Goal: Task Accomplishment & Management: Use online tool/utility

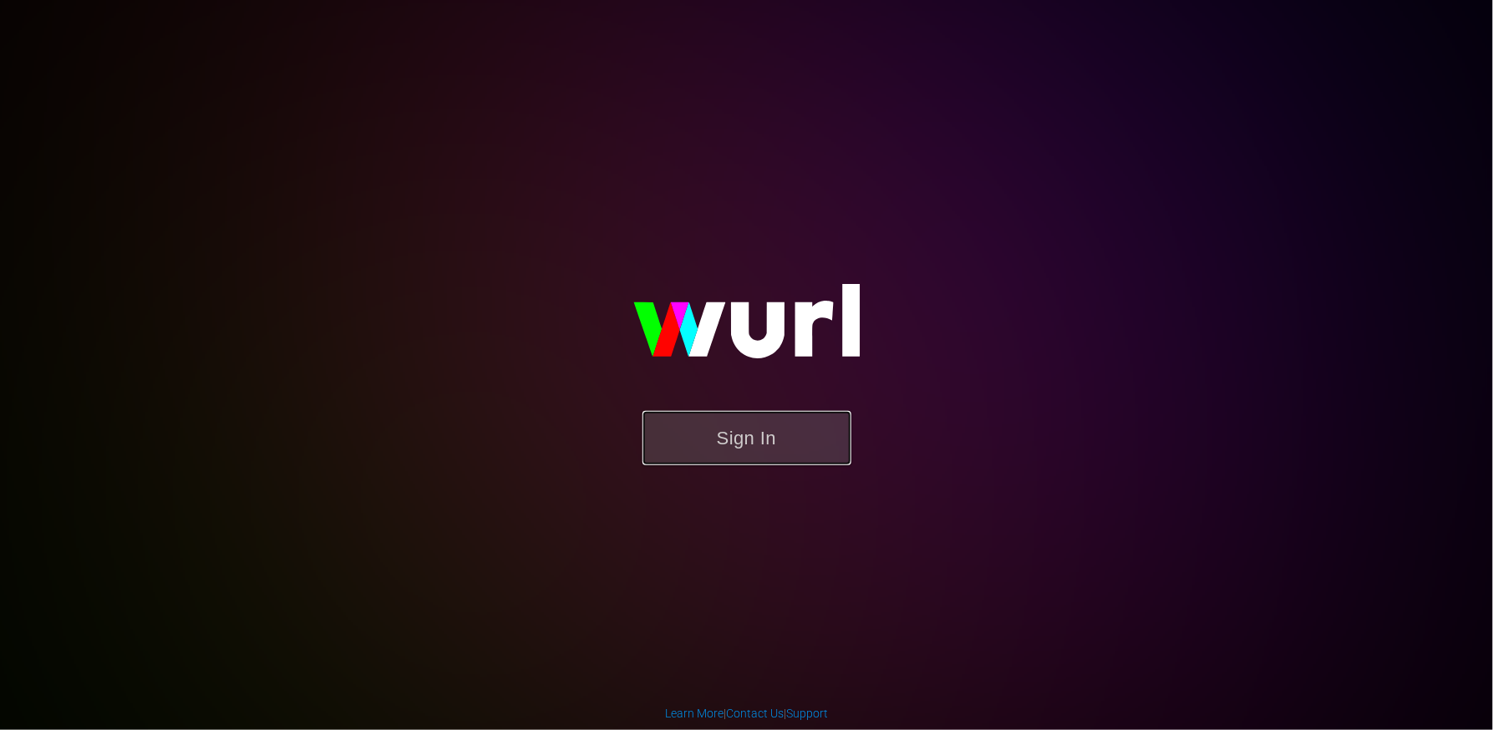
click at [710, 445] on button "Sign In" at bounding box center [747, 438] width 209 height 54
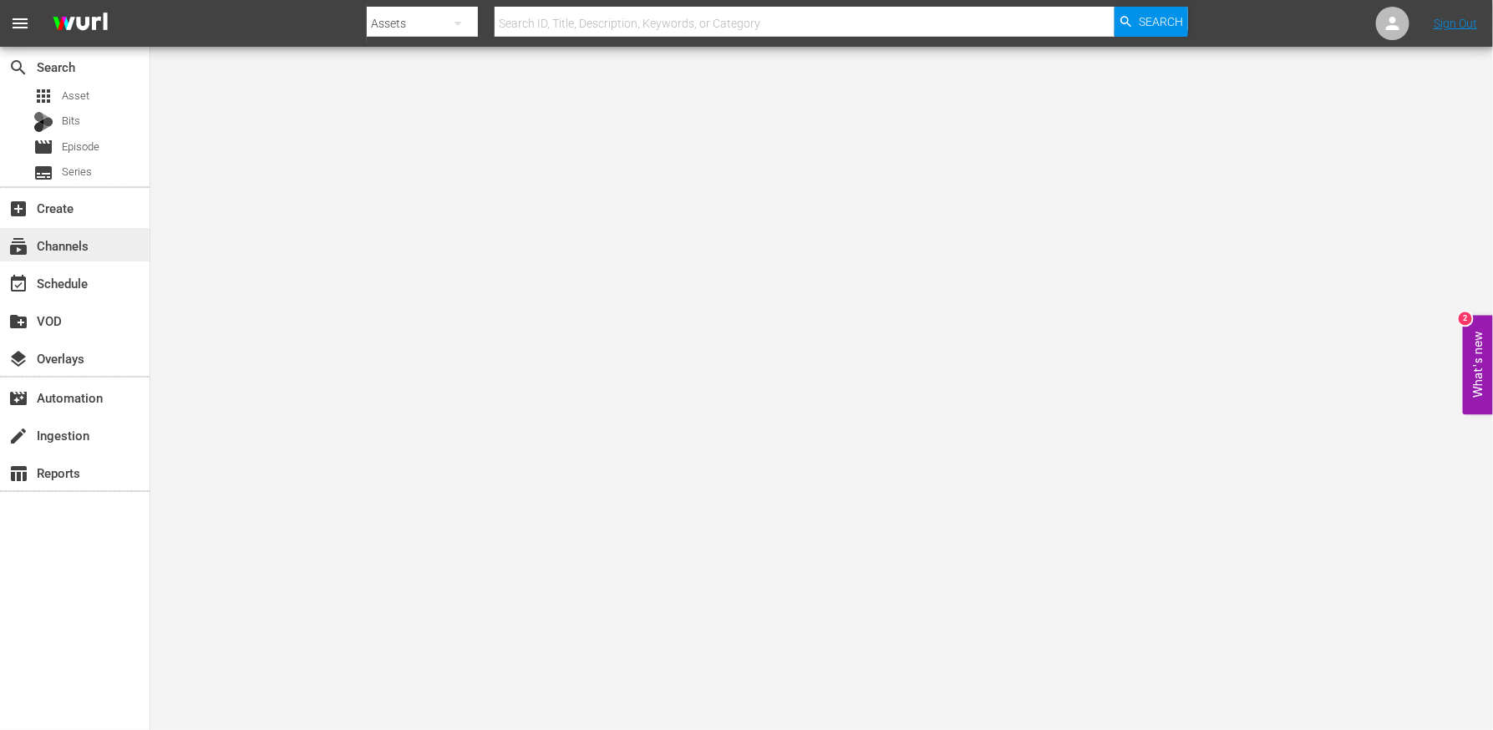
click at [64, 250] on div "subscriptions Channels" at bounding box center [47, 243] width 94 height 15
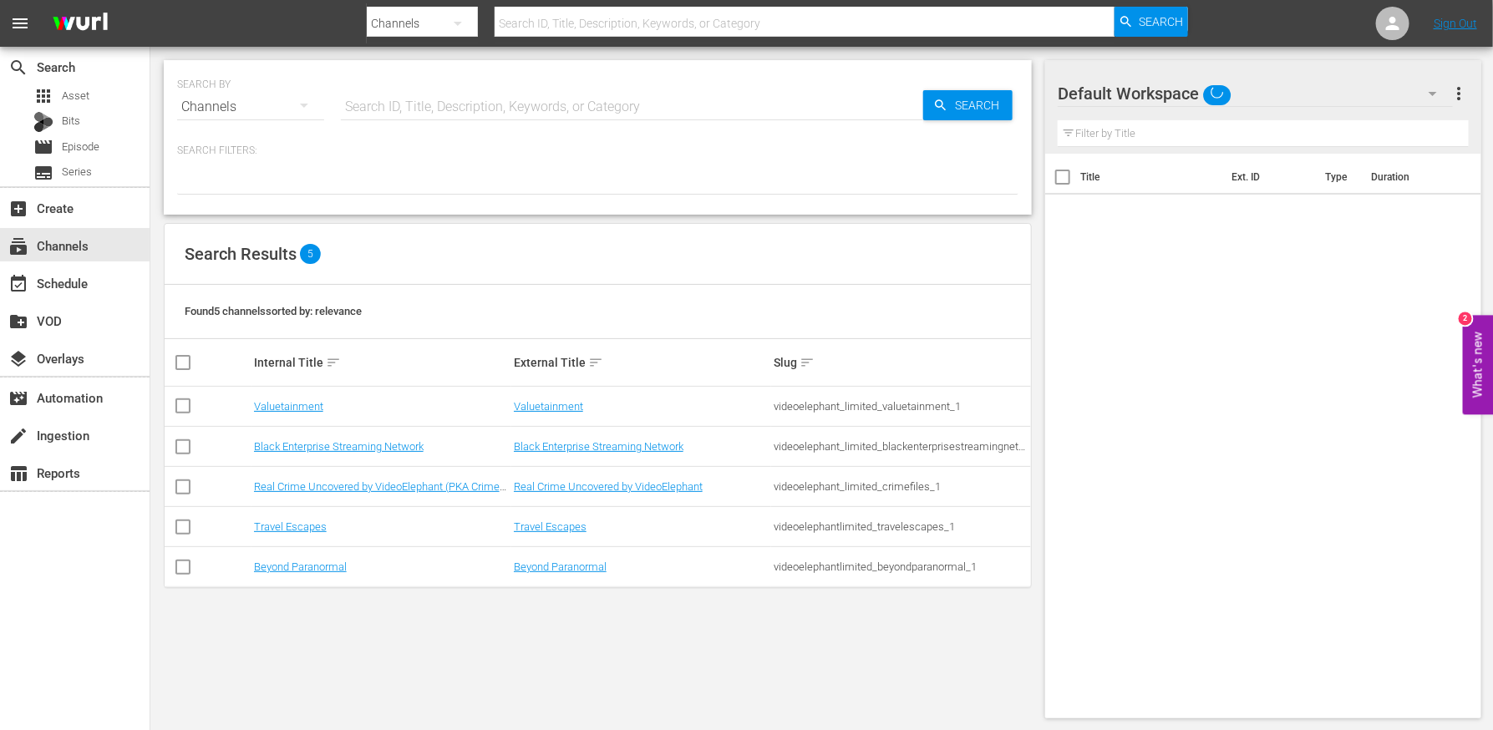
click at [182, 410] on input "checkbox" at bounding box center [183, 409] width 20 height 20
checkbox input "true"
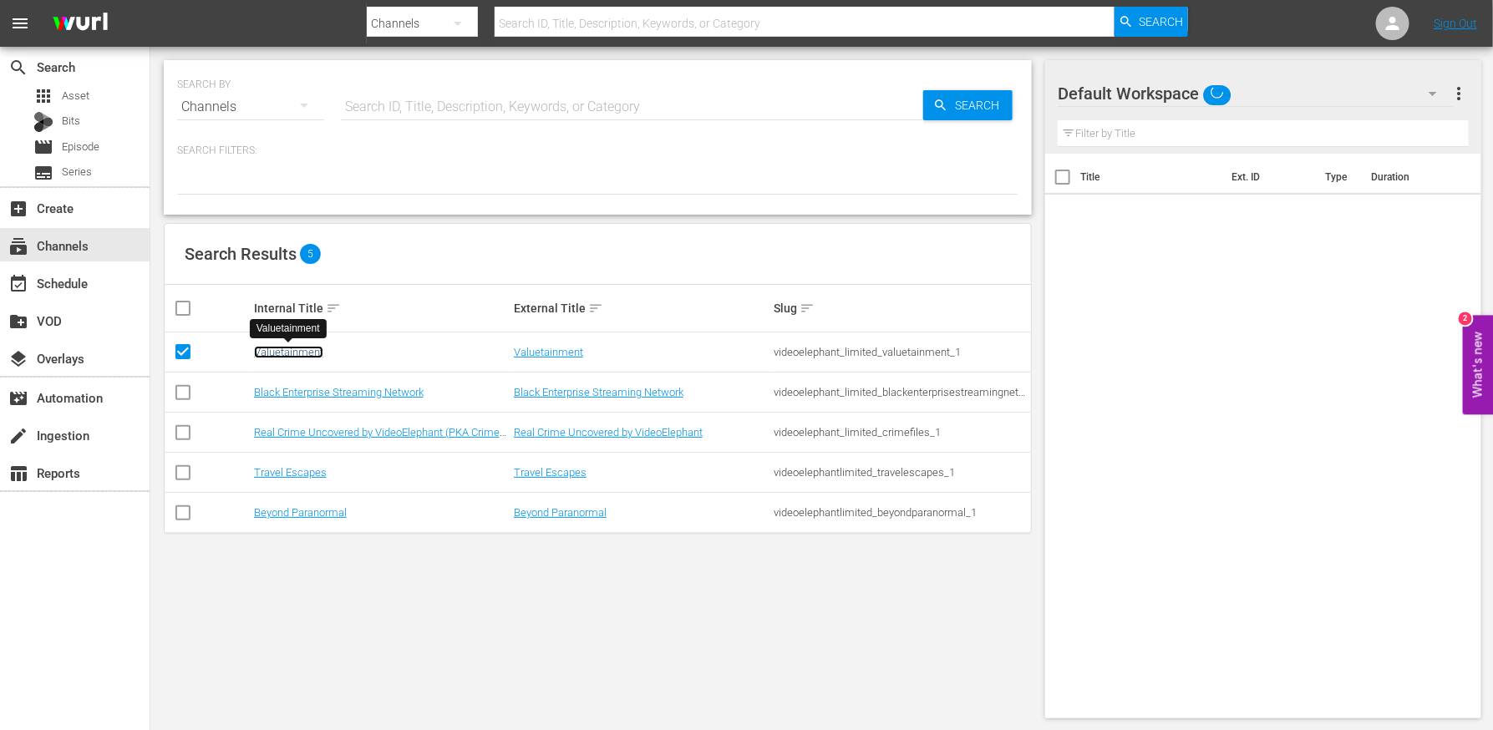
click at [289, 354] on link "Valuetainment" at bounding box center [288, 352] width 69 height 13
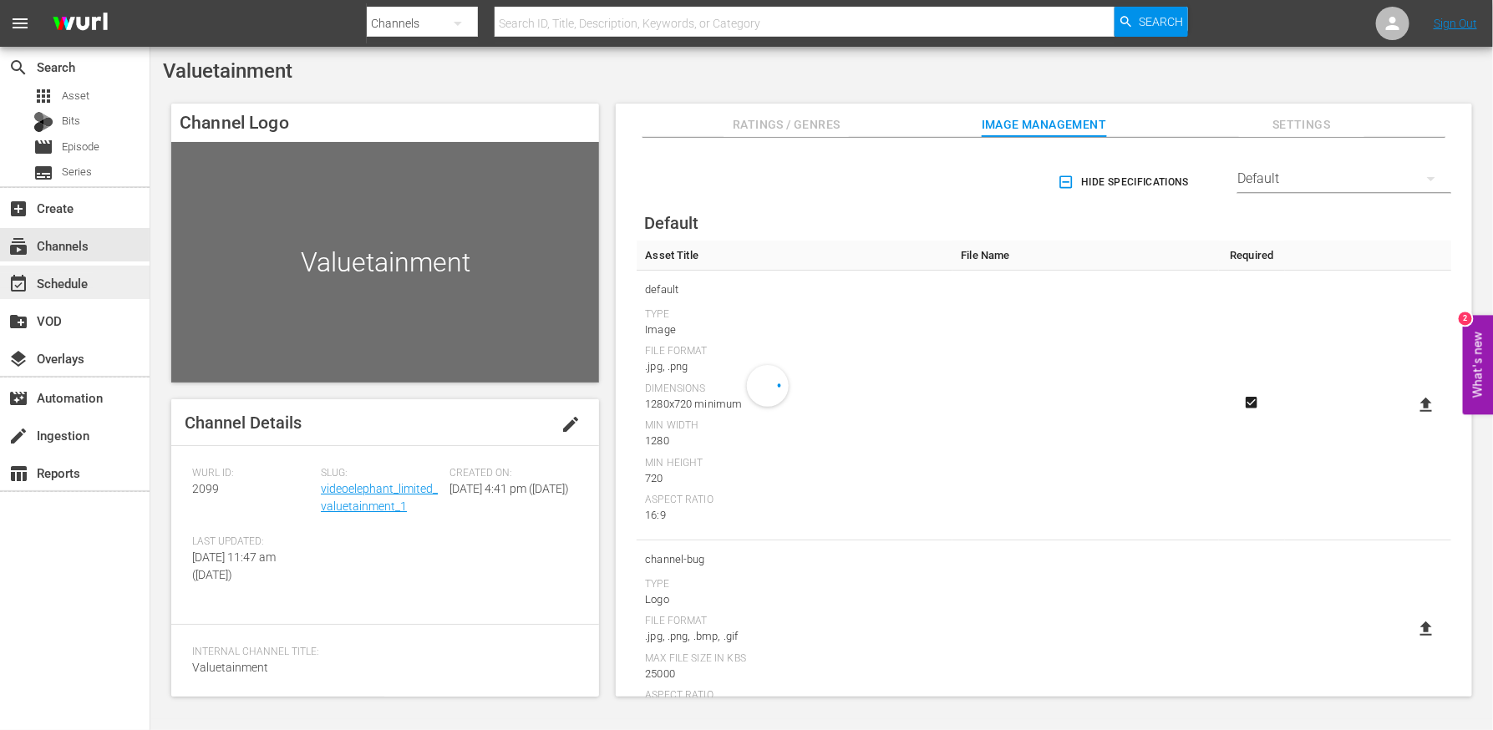
click at [80, 280] on div "event_available Schedule" at bounding box center [47, 280] width 94 height 15
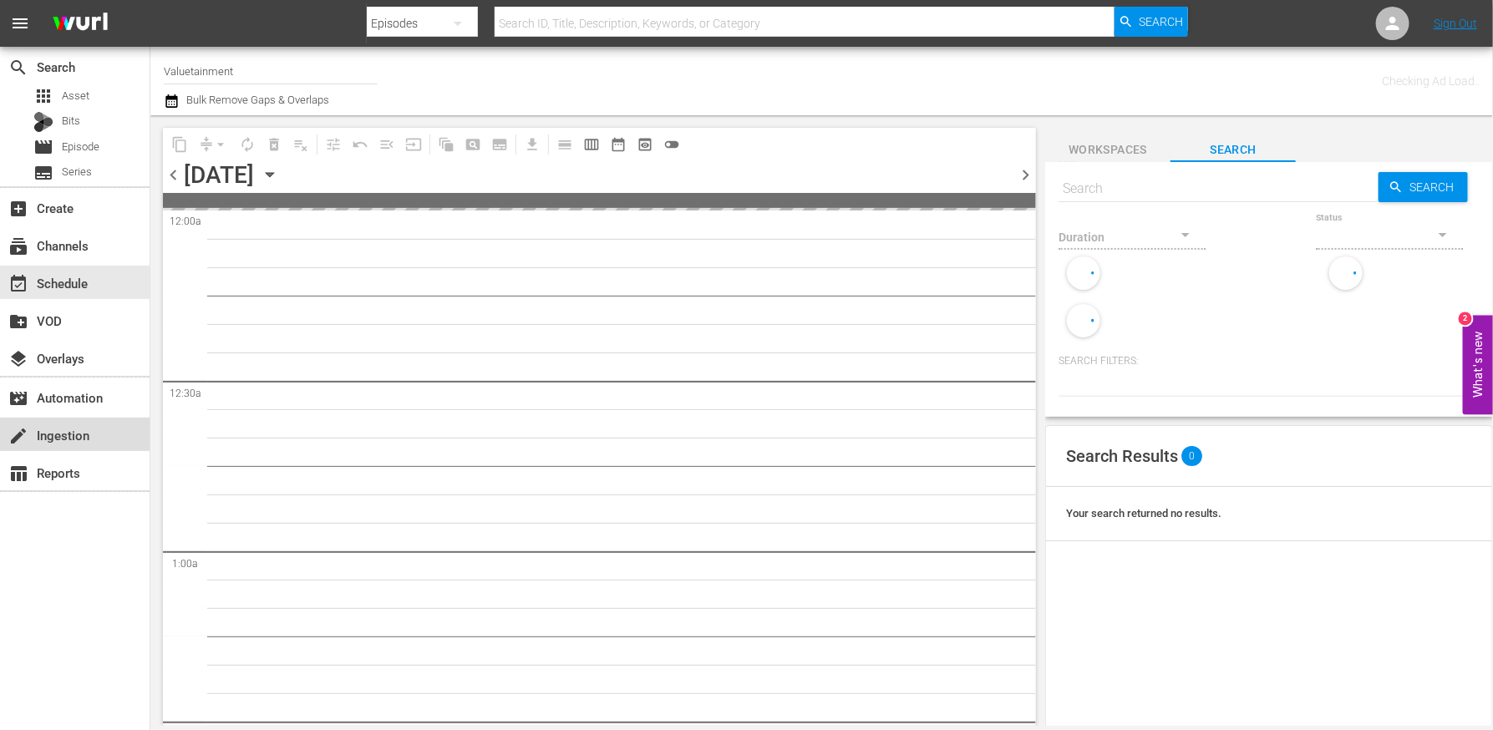
click at [91, 443] on div "create Ingestion" at bounding box center [75, 434] width 150 height 33
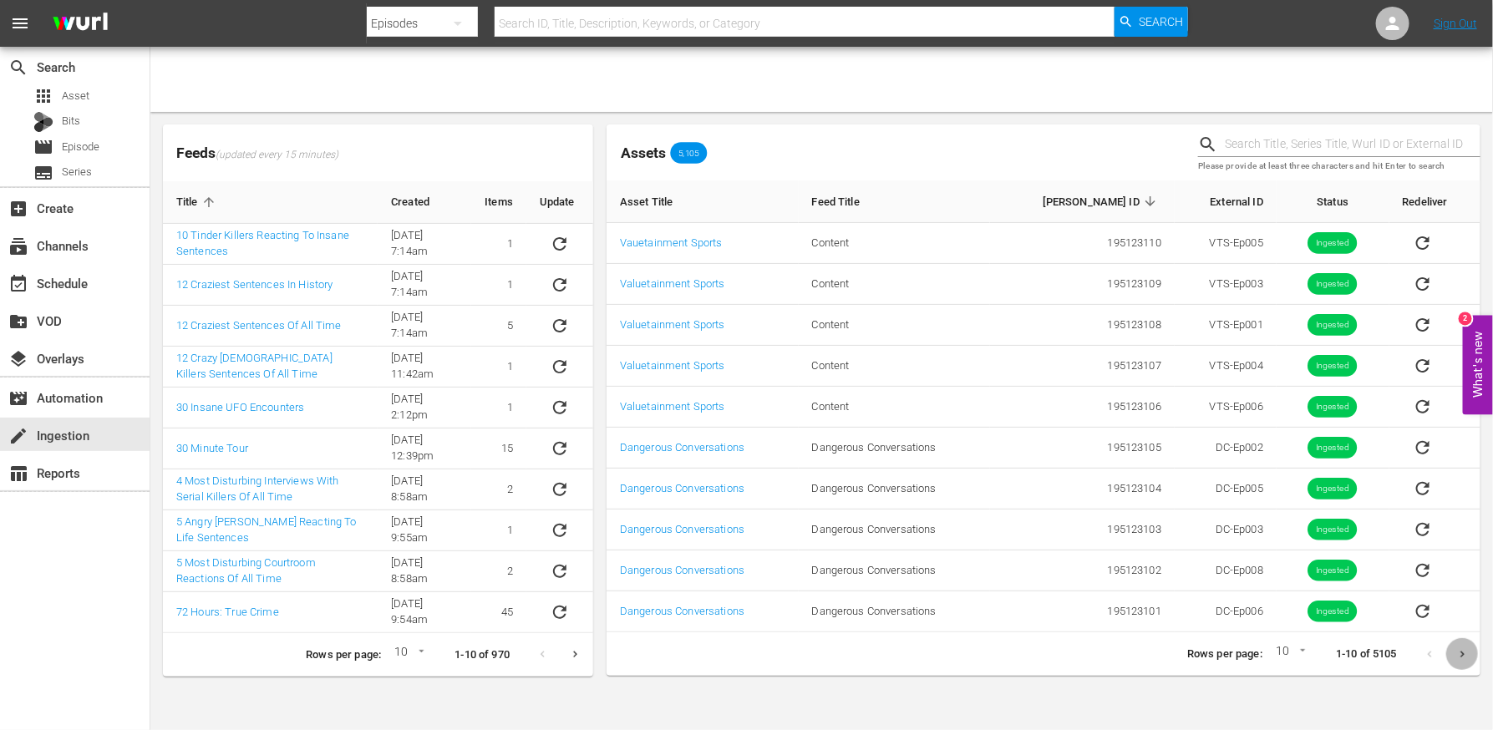
click at [1457, 650] on icon "Next page" at bounding box center [1463, 655] width 13 height 13
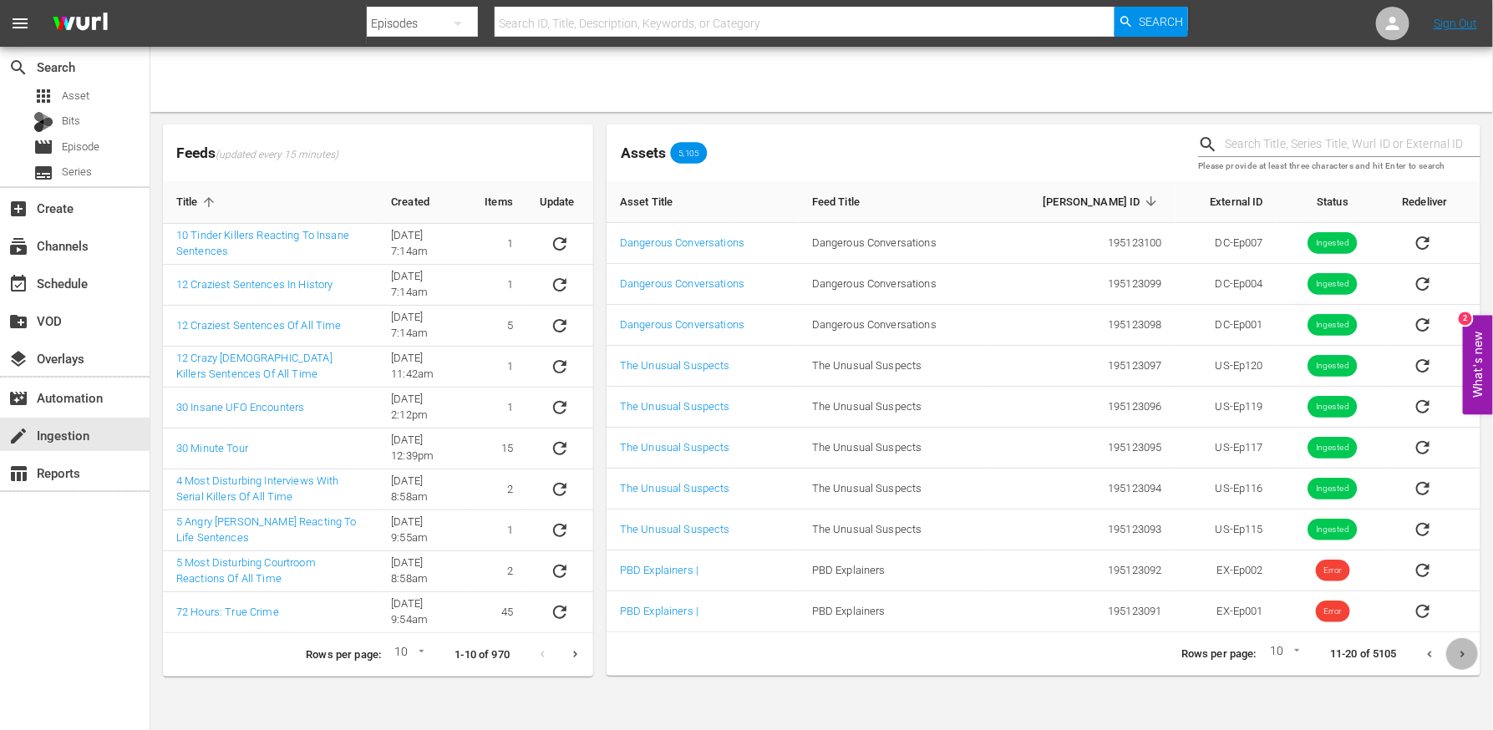
click at [1458, 643] on button "Next page" at bounding box center [1463, 655] width 33 height 33
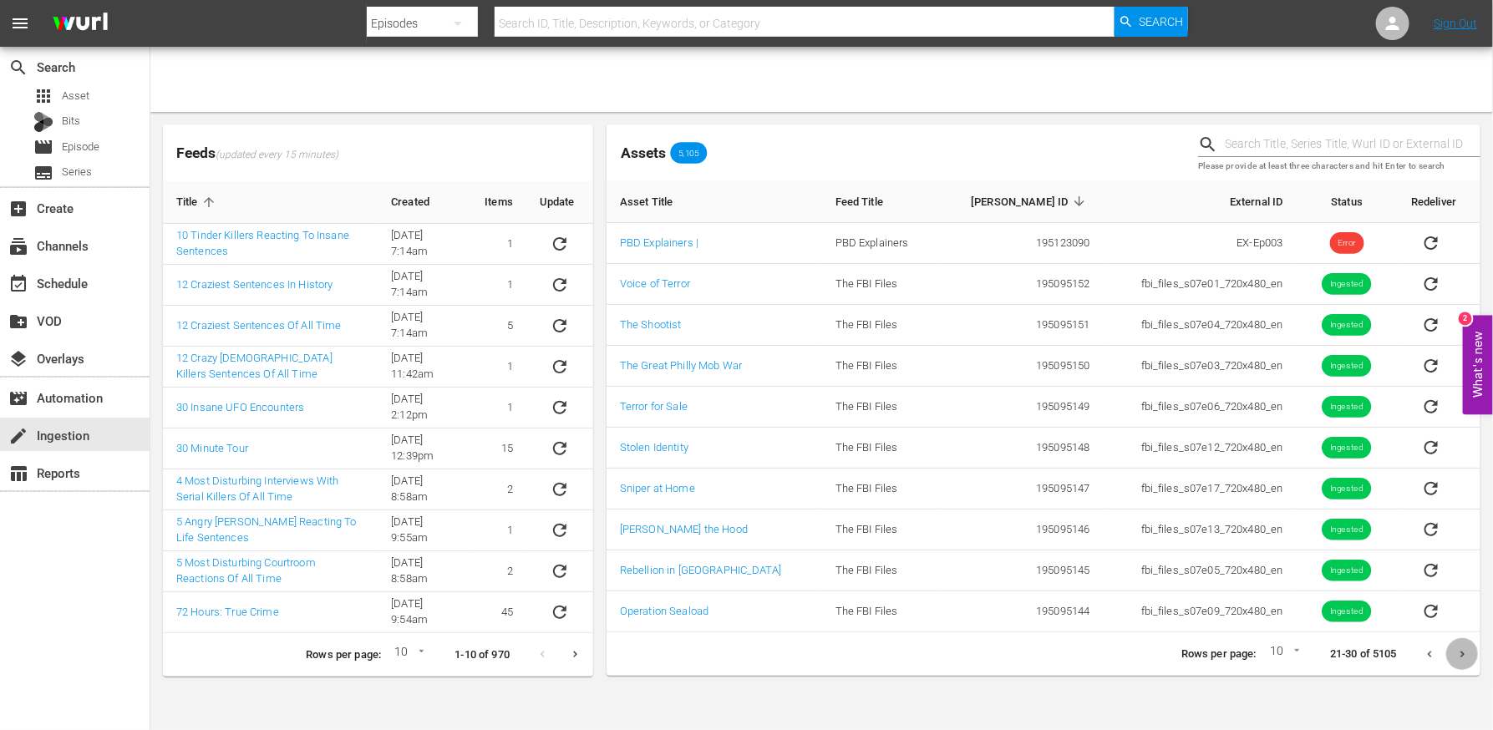
click at [1469, 649] on button "Next page" at bounding box center [1463, 655] width 33 height 33
click at [1437, 646] on button "Previous page" at bounding box center [1430, 655] width 33 height 33
click at [1434, 650] on icon "Previous page" at bounding box center [1430, 655] width 13 height 13
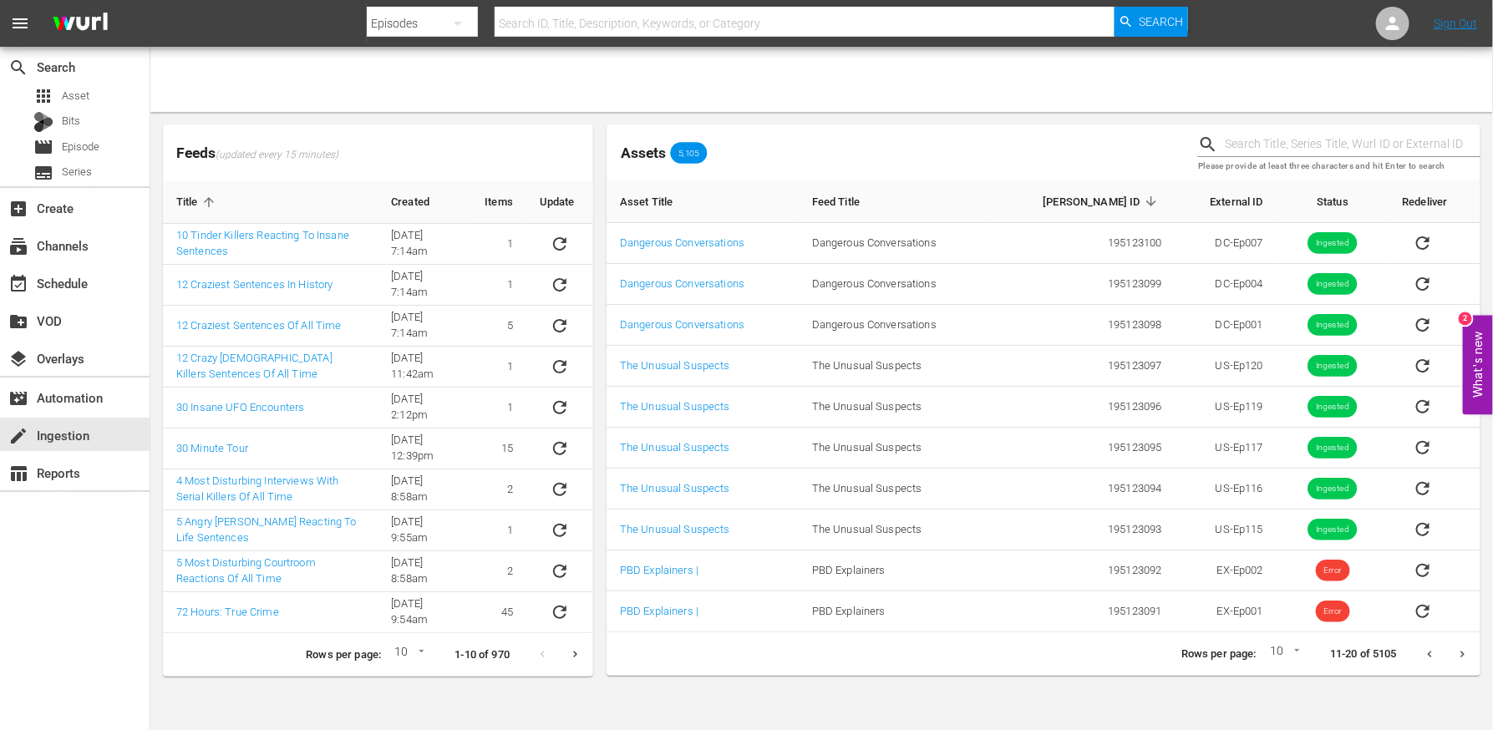
click at [1426, 650] on icon "Previous page" at bounding box center [1430, 655] width 13 height 13
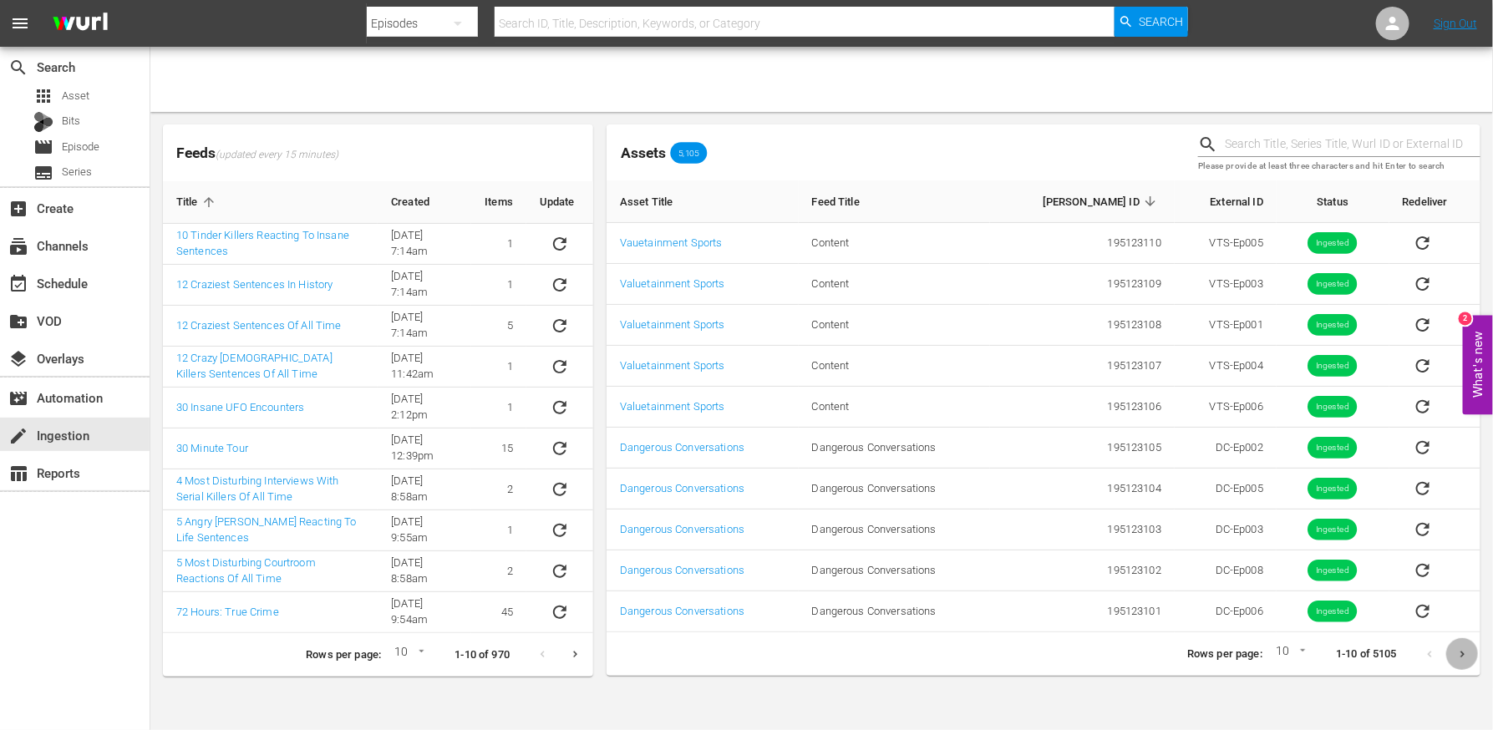
click at [1450, 651] on button "Next page" at bounding box center [1463, 655] width 33 height 33
